Goal: Contribute content: Add original content to the website for others to see

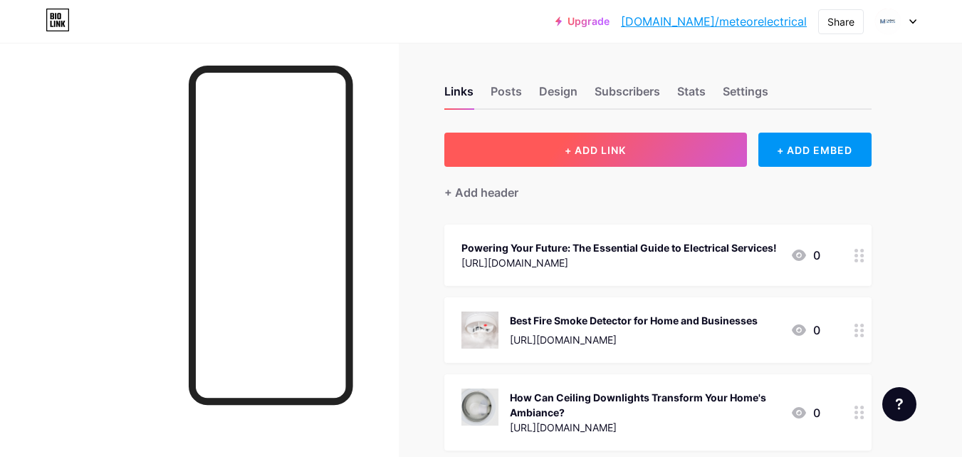
click at [620, 153] on span "+ ADD LINK" at bounding box center [595, 150] width 61 height 12
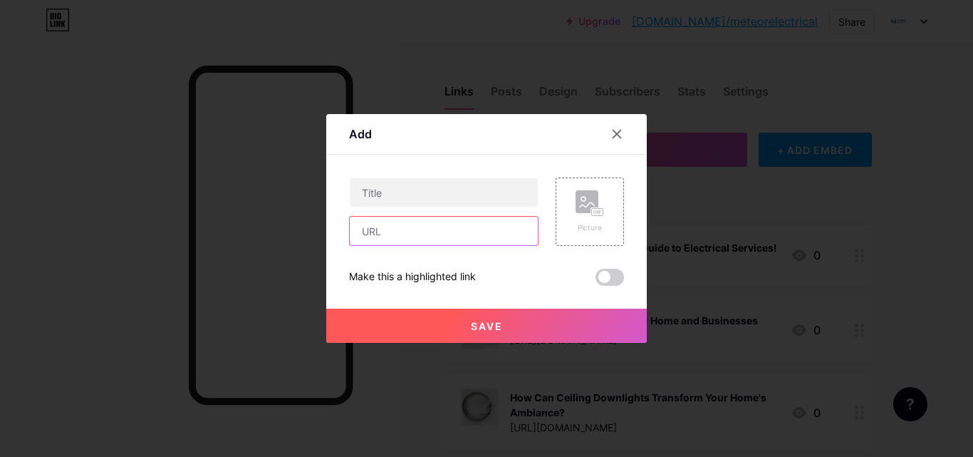
click at [405, 228] on input "text" at bounding box center [444, 231] width 188 height 28
paste input "[URL][DOMAIN_NAME]"
type input "[URL][DOMAIN_NAME]"
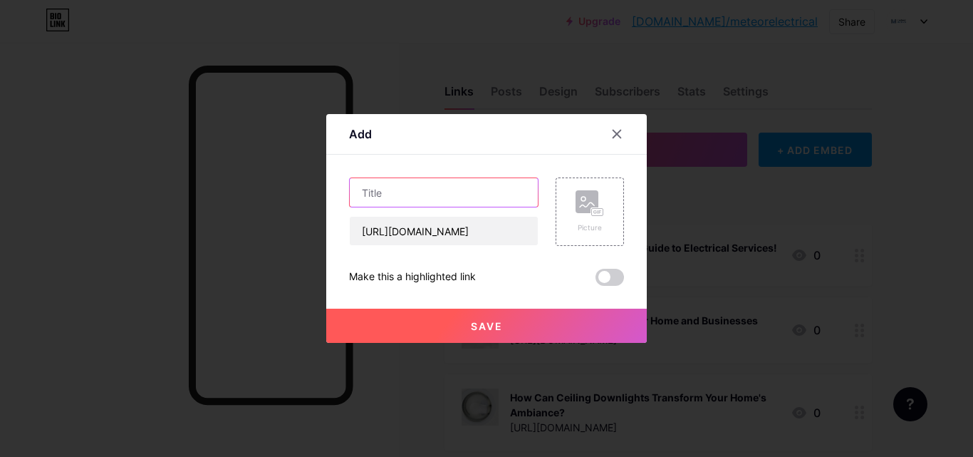
click at [417, 199] on input "text" at bounding box center [444, 192] width 188 height 28
paste input "Secure Your Premises with Smart Door Entry Systems by Meteor Electrical"
type input "Secure Your Premises with Smart Door Entry Systems by Meteor Electrical"
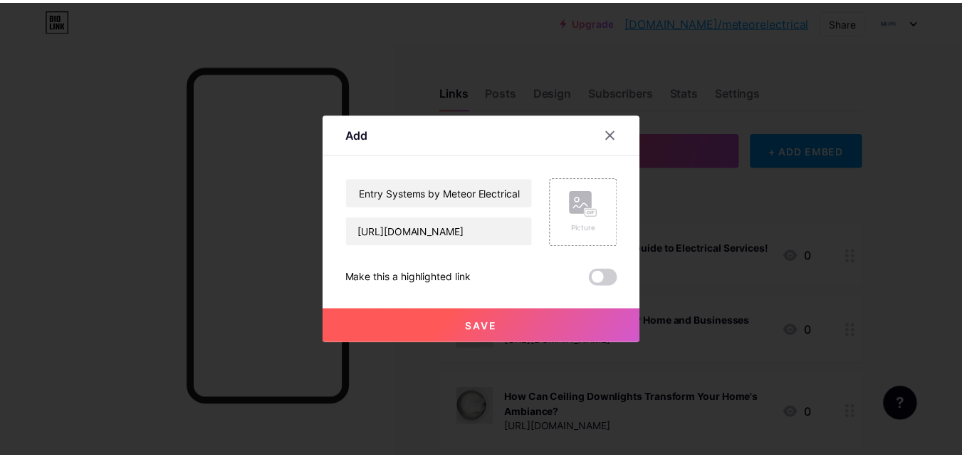
scroll to position [0, 0]
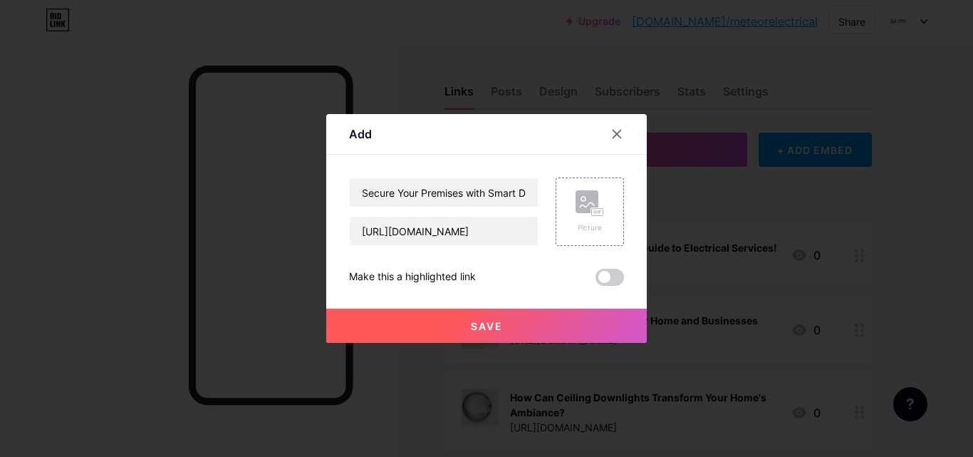
click at [468, 337] on button "Save" at bounding box center [486, 325] width 321 height 34
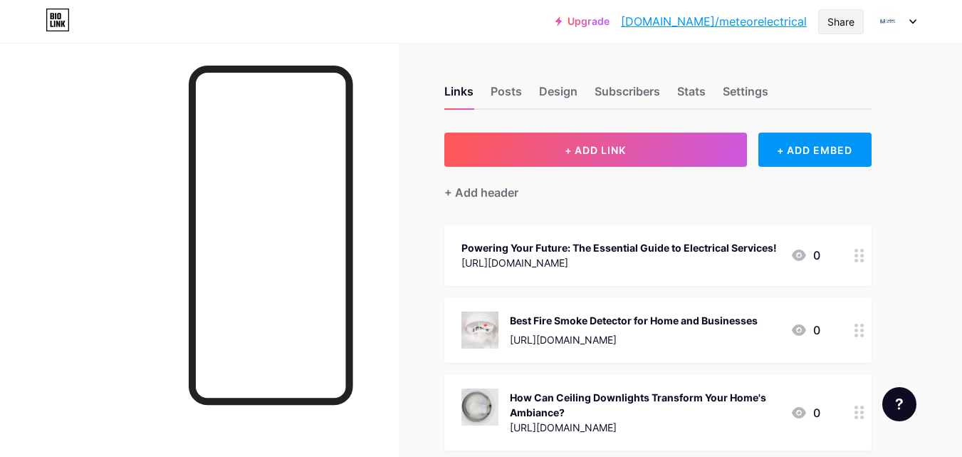
click at [837, 21] on div "Share" at bounding box center [841, 21] width 27 height 15
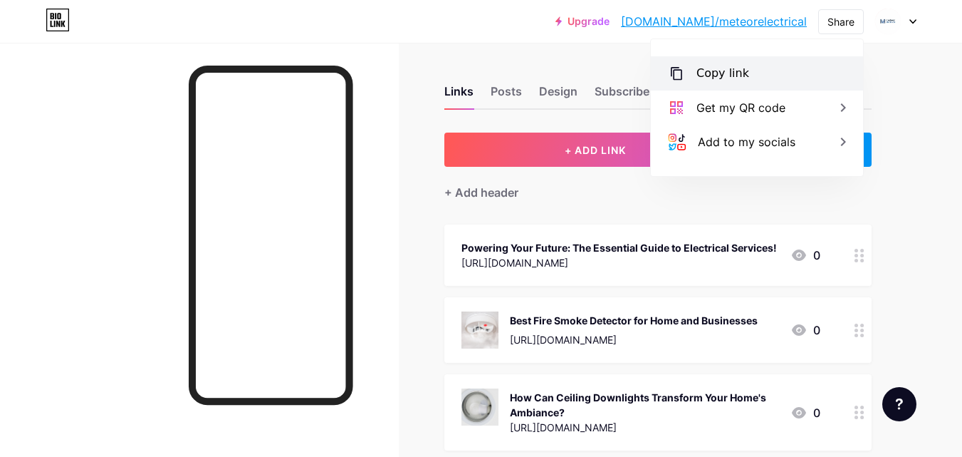
click at [808, 64] on div "Copy link" at bounding box center [757, 73] width 212 height 34
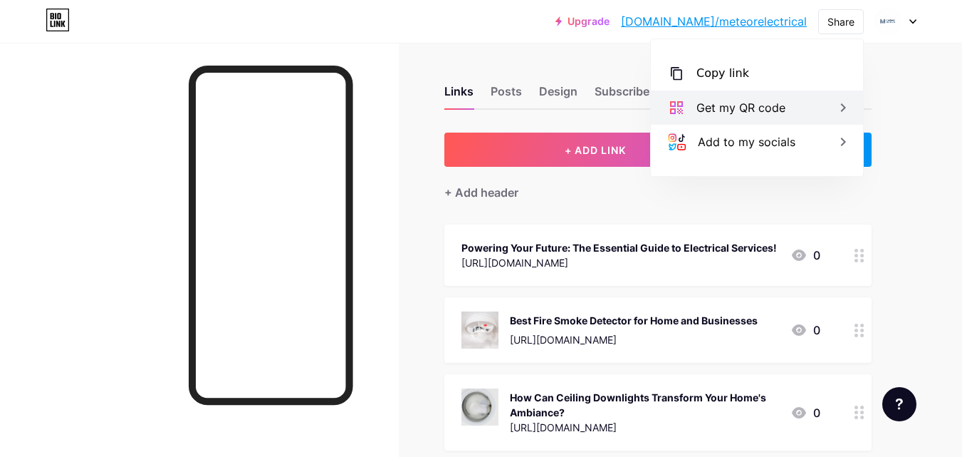
click at [759, 96] on div "Get my QR code" at bounding box center [757, 107] width 212 height 34
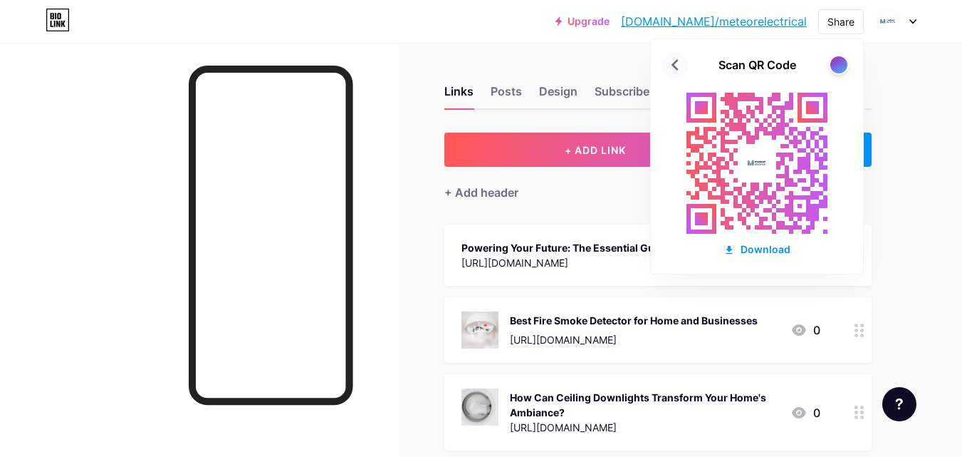
click at [669, 68] on icon at bounding box center [675, 64] width 23 height 23
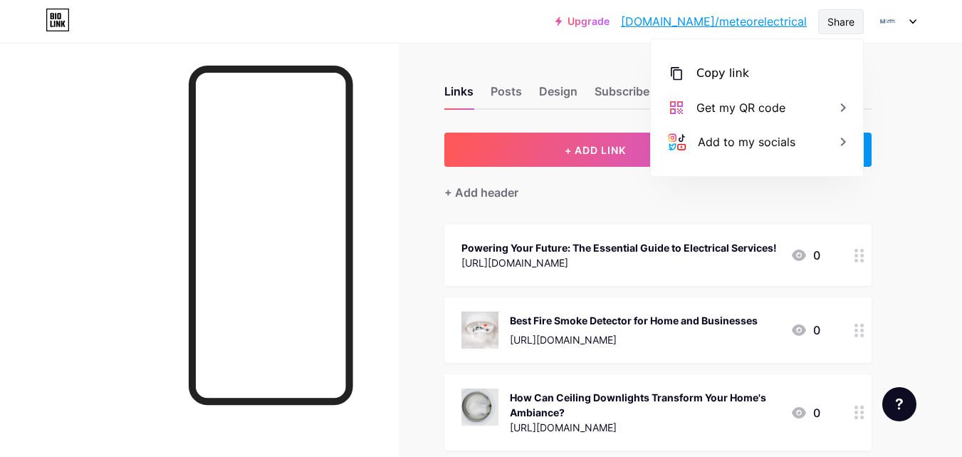
click at [848, 24] on div "Share" at bounding box center [841, 21] width 27 height 15
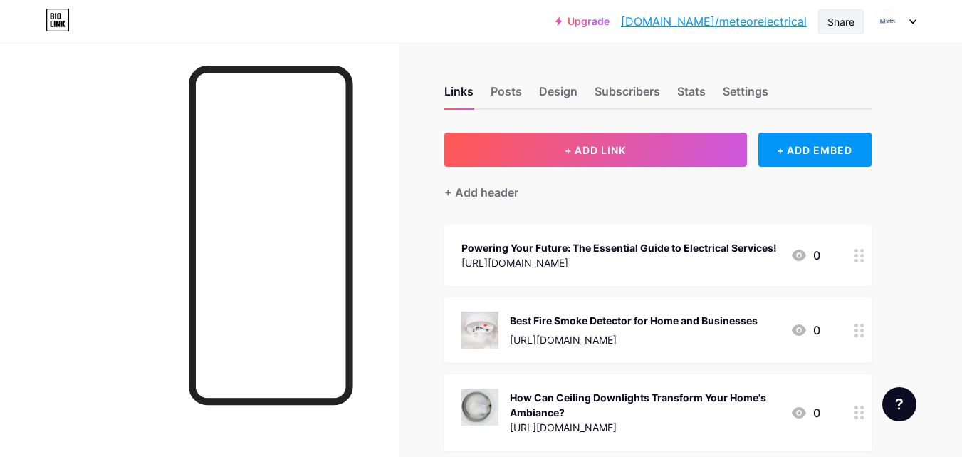
click at [830, 24] on div "Share" at bounding box center [841, 21] width 27 height 15
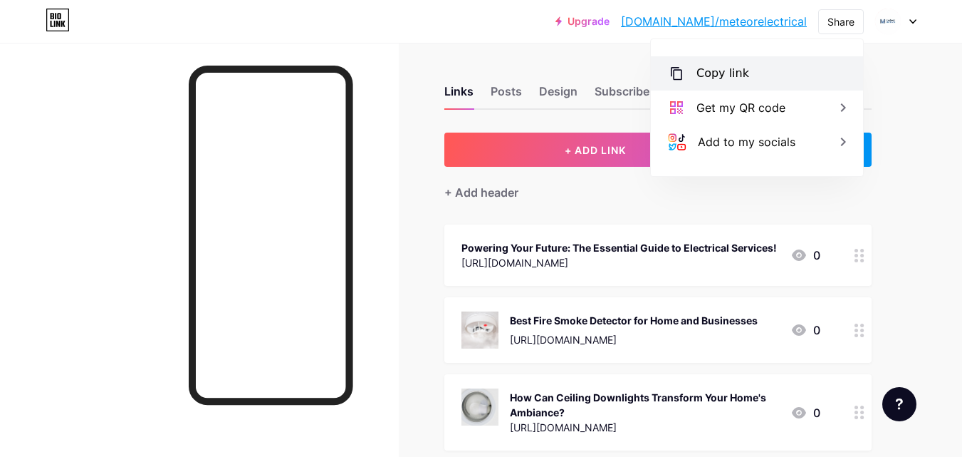
click at [713, 78] on div "Copy link" at bounding box center [723, 73] width 53 height 17
